Goal: Find specific page/section: Find specific page/section

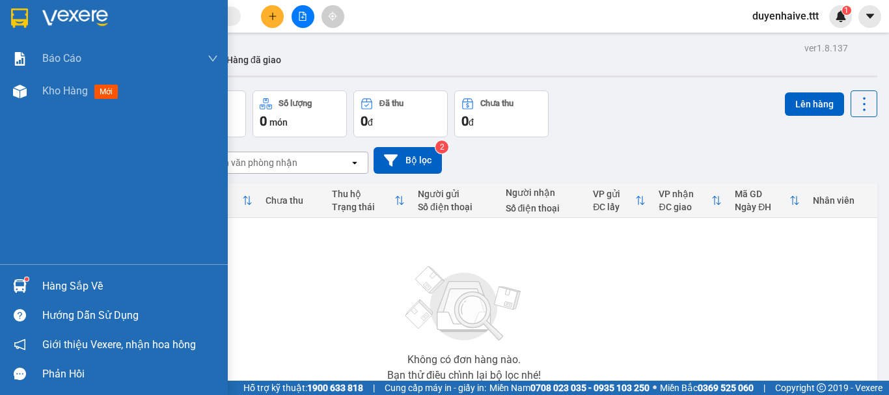
click at [79, 294] on div "Hàng sắp về" at bounding box center [130, 287] width 176 height 20
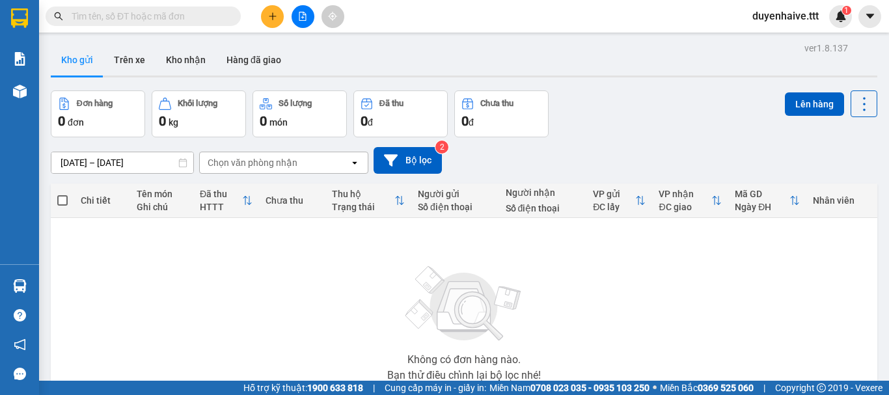
click at [590, 136] on section "Kết quả tìm kiếm ( 16 ) Bộ lọc Mã ĐH Trạng thái Món hàng Thu hộ Tổng cước Chưa …" at bounding box center [444, 197] width 889 height 395
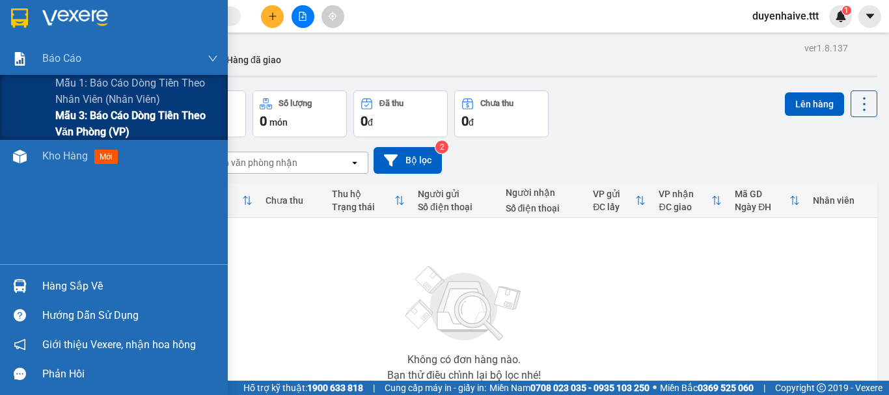
click at [102, 120] on span "Mẫu 3: Báo cáo dòng tiền theo văn phòng (VP)" at bounding box center [136, 123] width 163 height 33
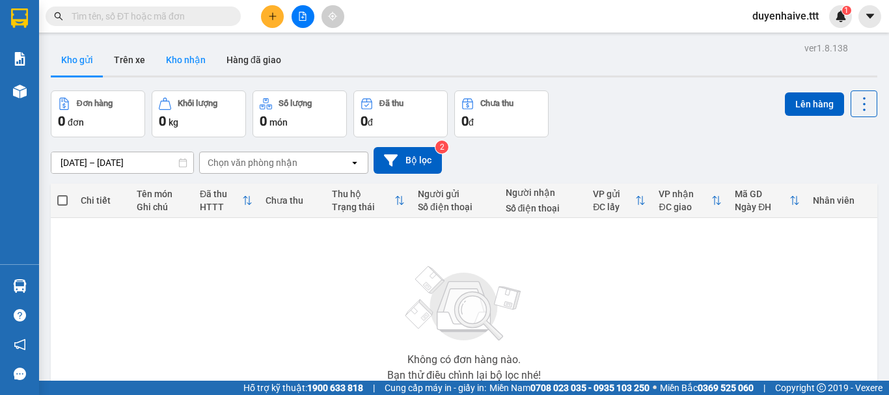
click at [193, 61] on button "Kho nhận" at bounding box center [186, 59] width 61 height 31
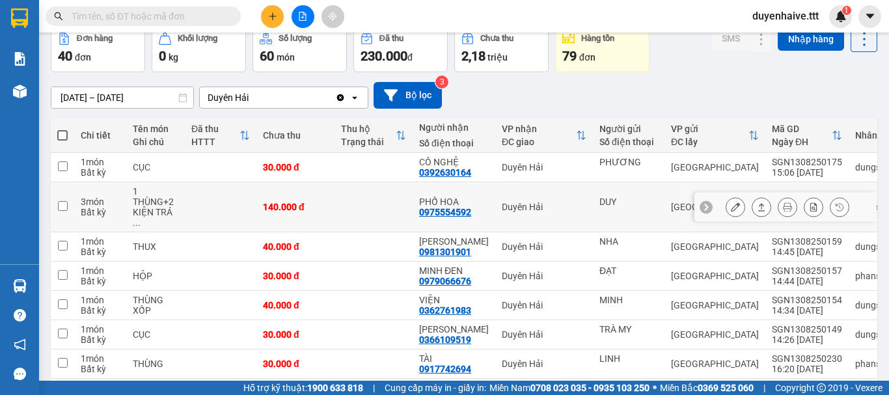
scroll to position [210, 0]
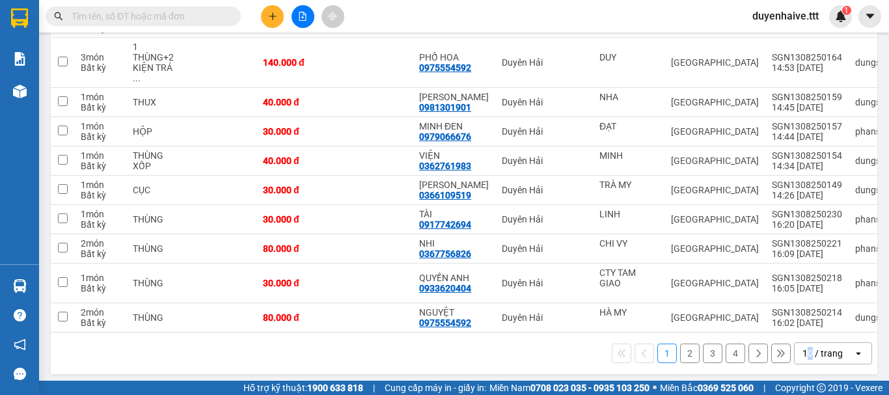
click at [803, 347] on div "10 / trang" at bounding box center [823, 353] width 40 height 13
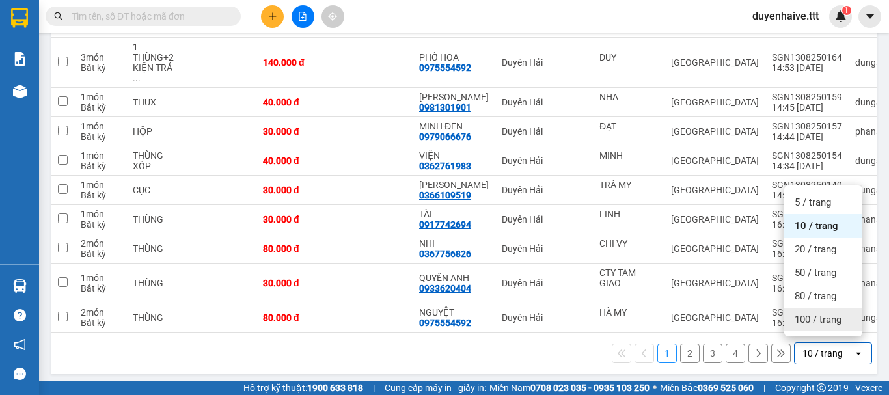
drag, startPoint x: 801, startPoint y: 341, endPoint x: 796, endPoint y: 319, distance: 22.6
click at [807, 322] on span "100 / trang" at bounding box center [818, 319] width 47 height 13
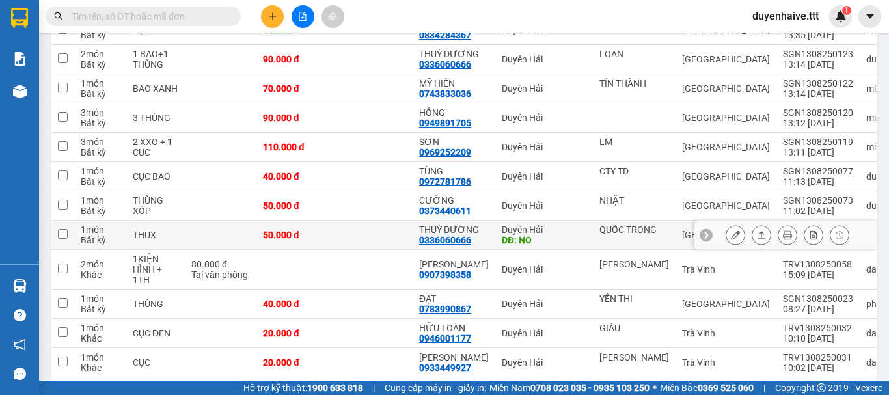
scroll to position [685, 0]
